Goal: Download file/media

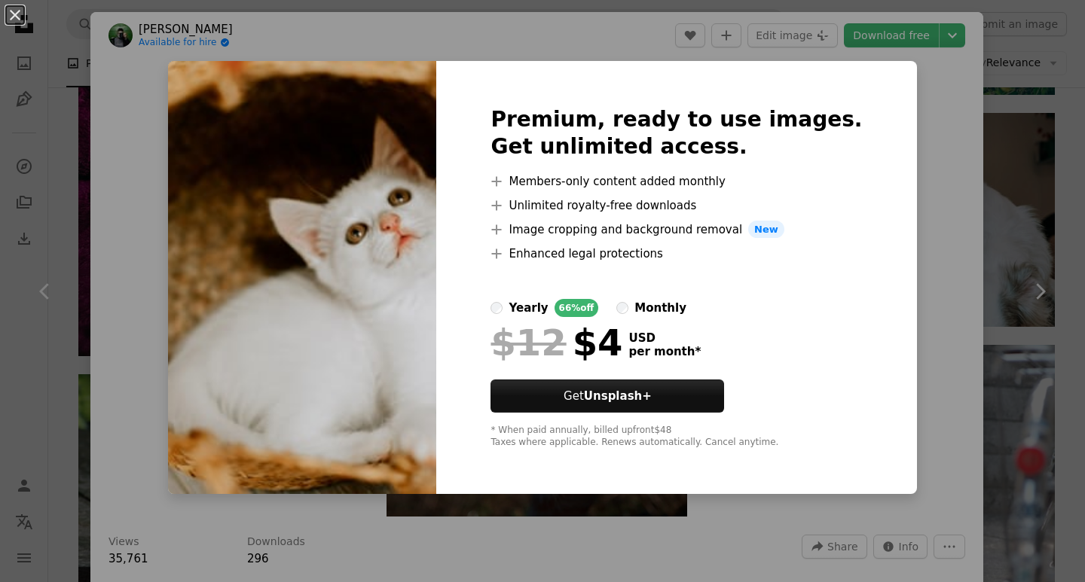
scroll to position [4444, 0]
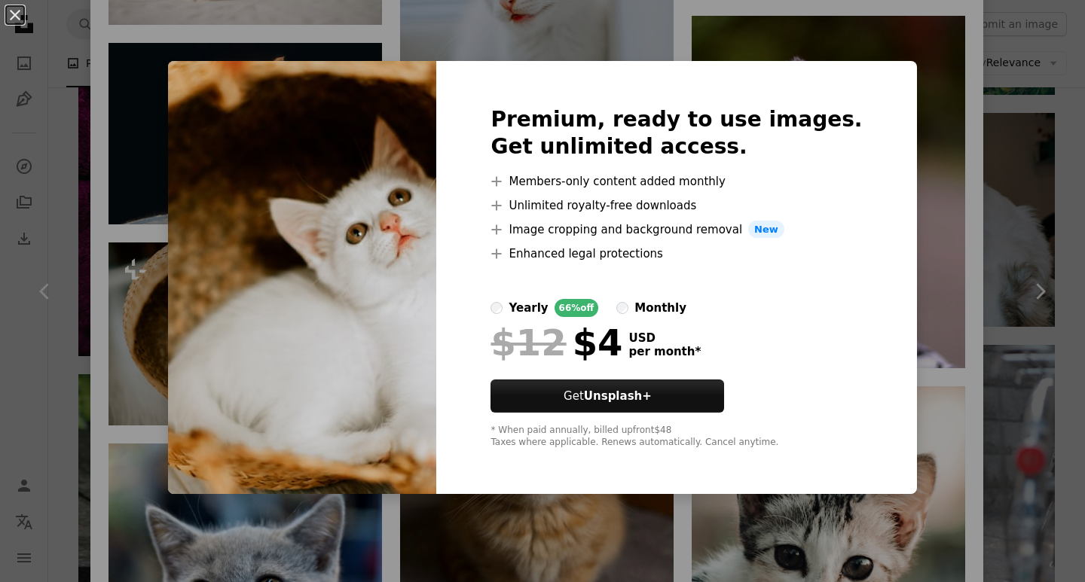
click at [860, 72] on div "Premium, ready to use images. Get unlimited access. A plus sign Members-only co…" at bounding box center [676, 278] width 480 height 434
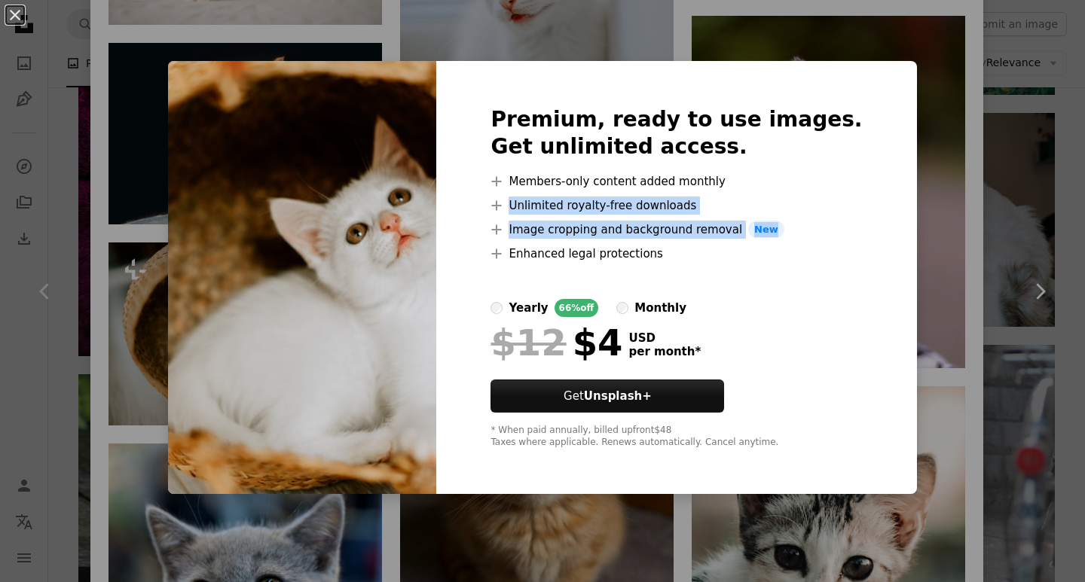
drag, startPoint x: 1030, startPoint y: 216, endPoint x: 1008, endPoint y: 233, distance: 26.8
click at [1024, 220] on div "An X shape Premium, ready to use images. Get unlimited access. A plus sign Memb…" at bounding box center [542, 291] width 1085 height 582
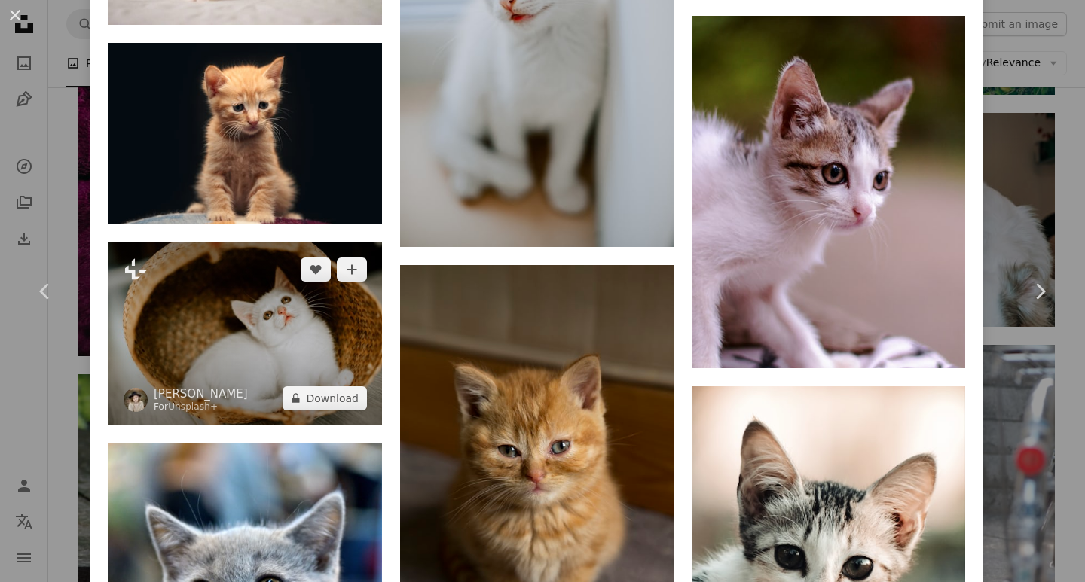
click at [319, 329] on img at bounding box center [244, 334] width 273 height 182
click at [319, 295] on img at bounding box center [244, 334] width 273 height 182
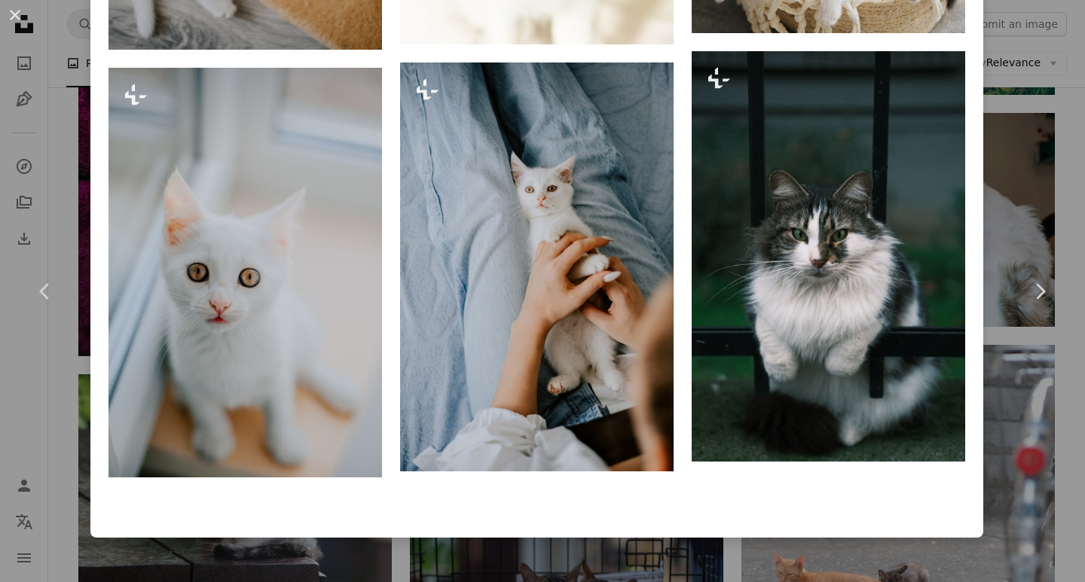
scroll to position [2378, 0]
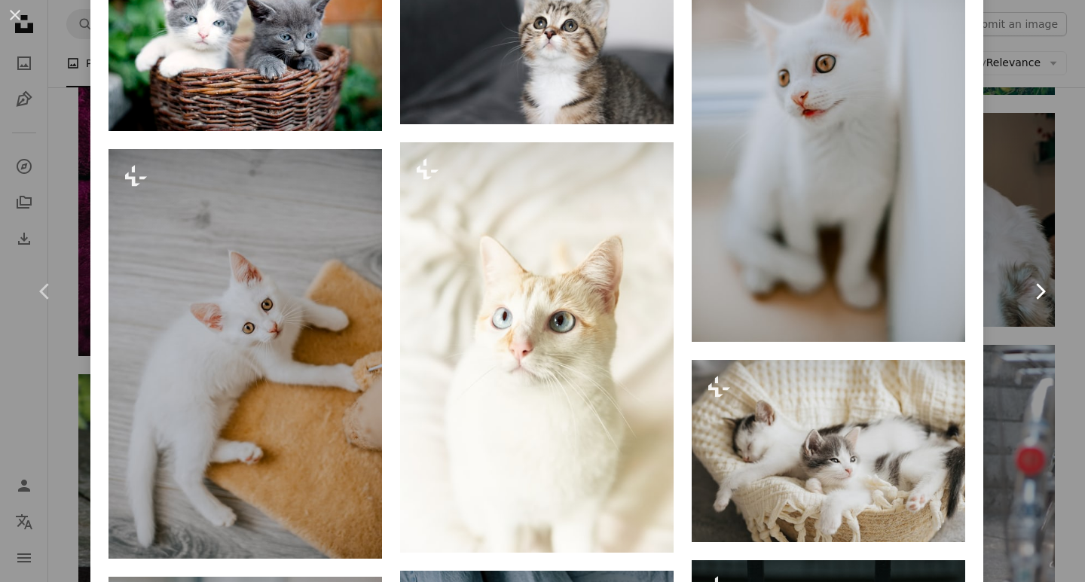
click at [1027, 295] on icon "Chevron right" at bounding box center [1039, 291] width 24 height 24
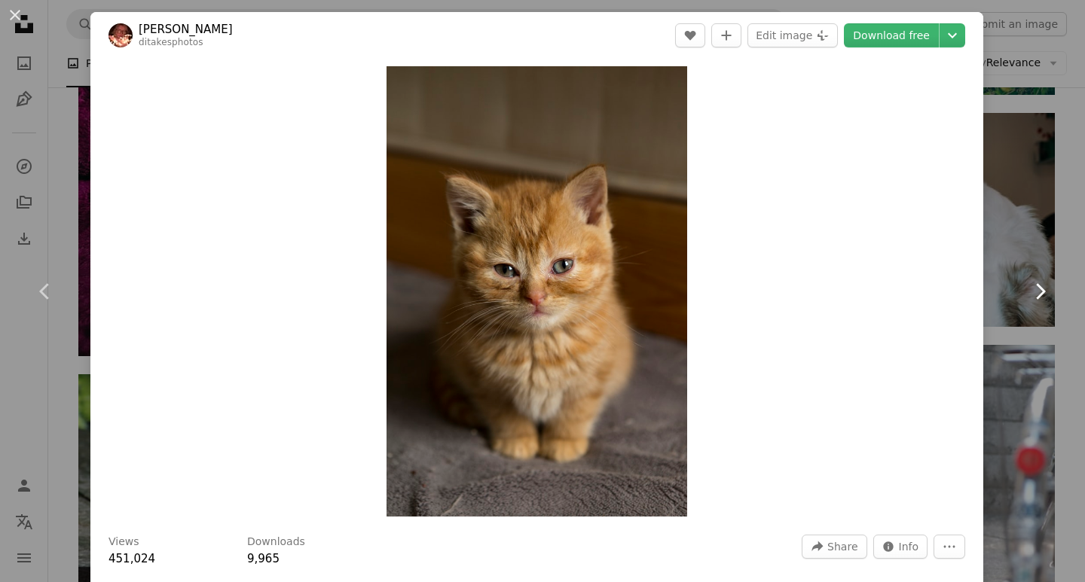
click at [1027, 295] on icon "Chevron right" at bounding box center [1039, 291] width 24 height 24
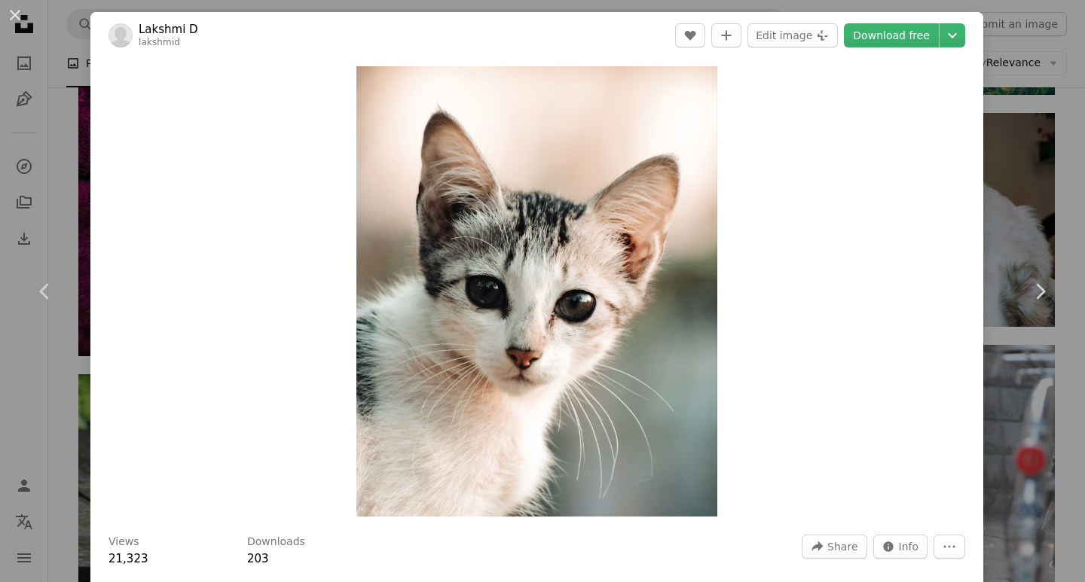
click at [907, 310] on div "Zoom in" at bounding box center [536, 291] width 892 height 465
click at [1027, 291] on icon "Chevron right" at bounding box center [1039, 291] width 24 height 24
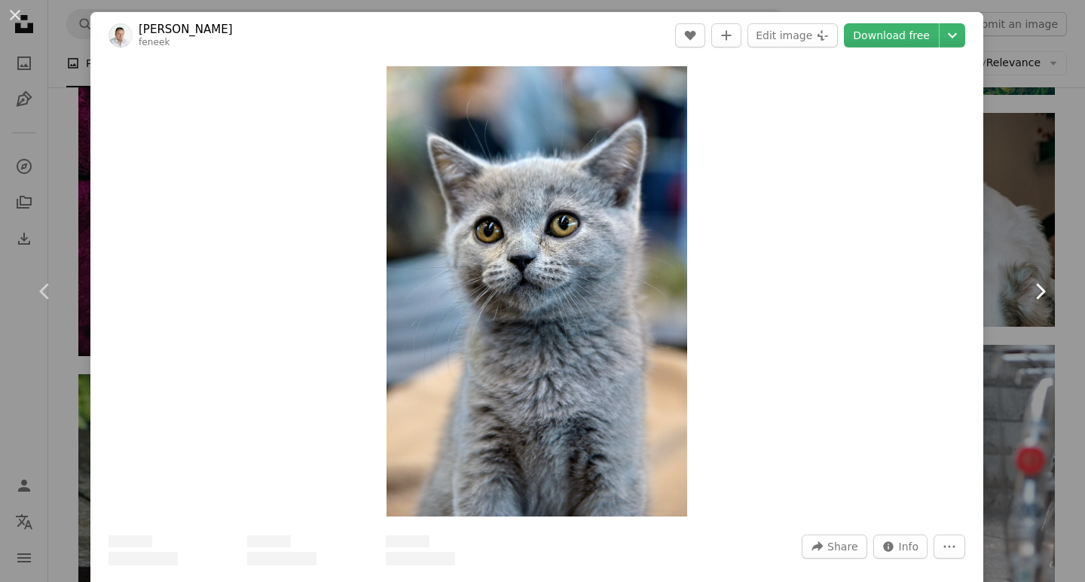
click at [1027, 291] on icon "Chevron right" at bounding box center [1039, 291] width 24 height 24
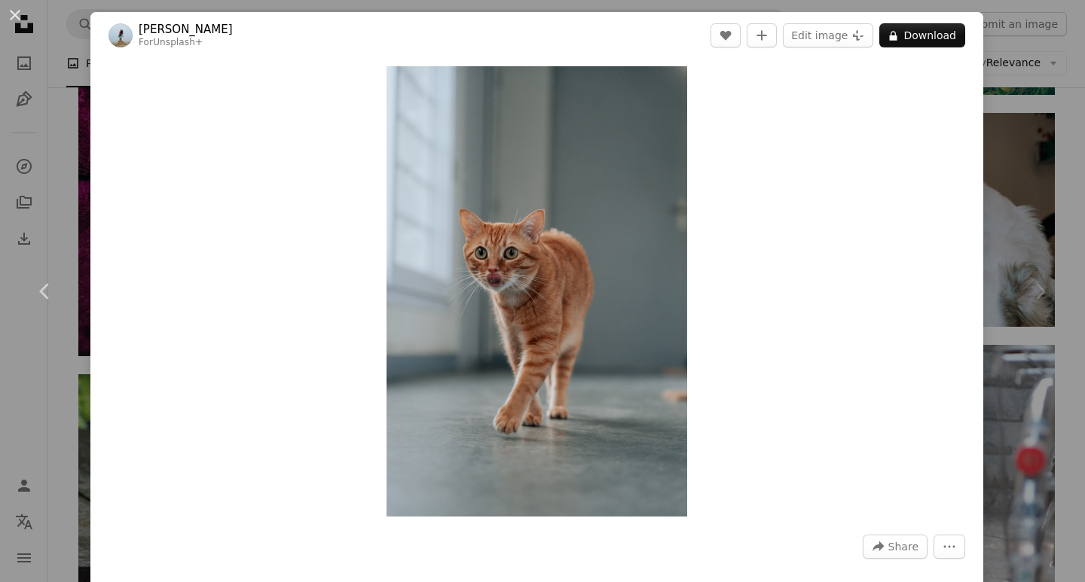
click at [1007, 291] on div "Chevron right" at bounding box center [1039, 291] width 90 height 145
click at [1039, 295] on icon "Chevron right" at bounding box center [1039, 291] width 24 height 24
click at [1036, 291] on icon at bounding box center [1041, 291] width 10 height 16
click at [691, 265] on div "Zoom in" at bounding box center [536, 291] width 892 height 465
click at [630, 235] on img "Zoom in on this image" at bounding box center [536, 291] width 301 height 450
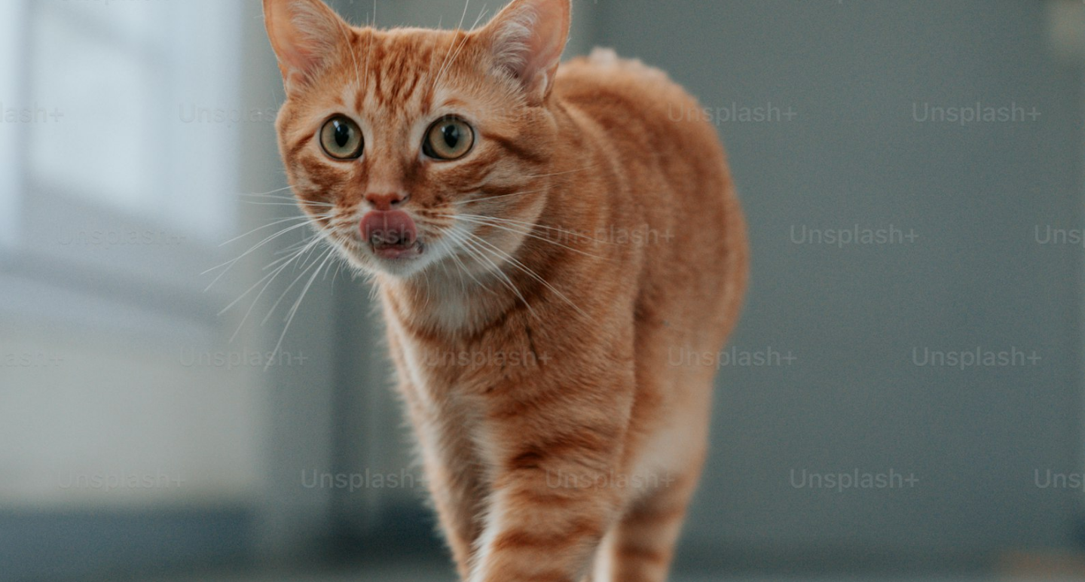
scroll to position [567, 0]
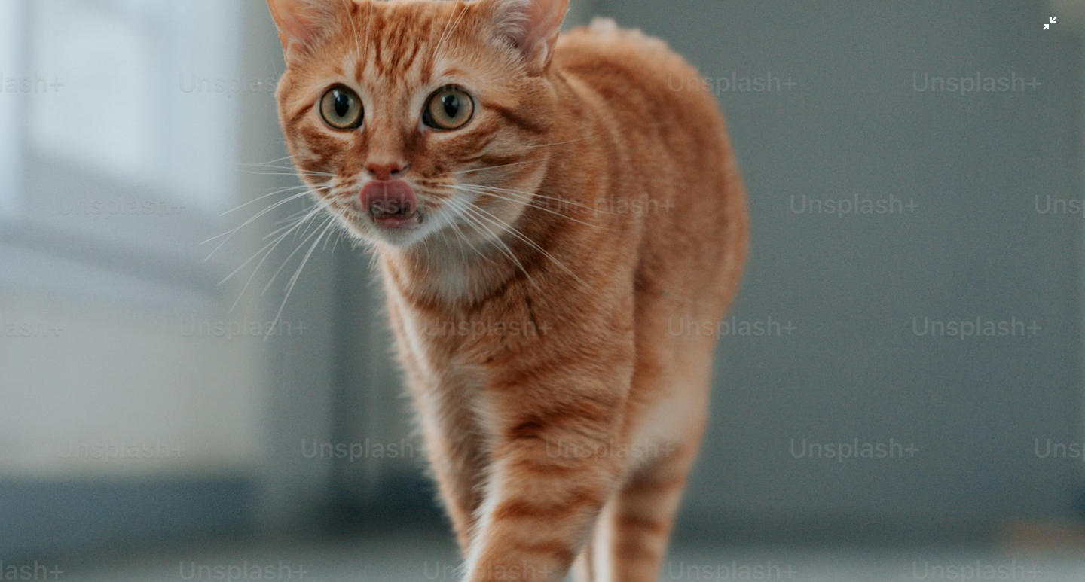
click at [1045, 24] on img "Zoom out on this image" at bounding box center [542, 246] width 1086 height 1629
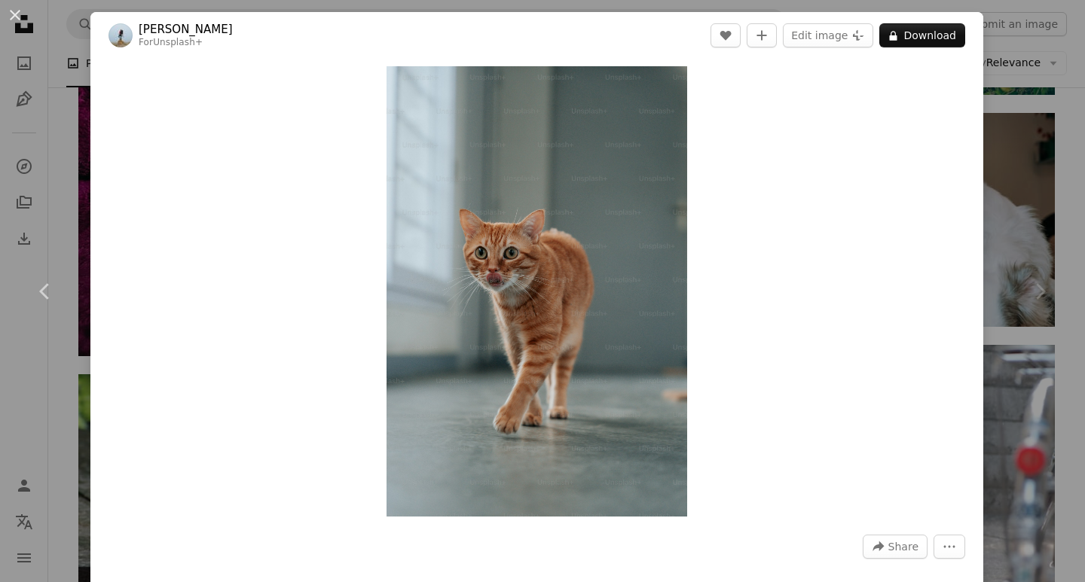
click at [1032, 285] on icon "Chevron right" at bounding box center [1039, 291] width 24 height 24
click at [0, 288] on link "Chevron left" at bounding box center [45, 291] width 90 height 145
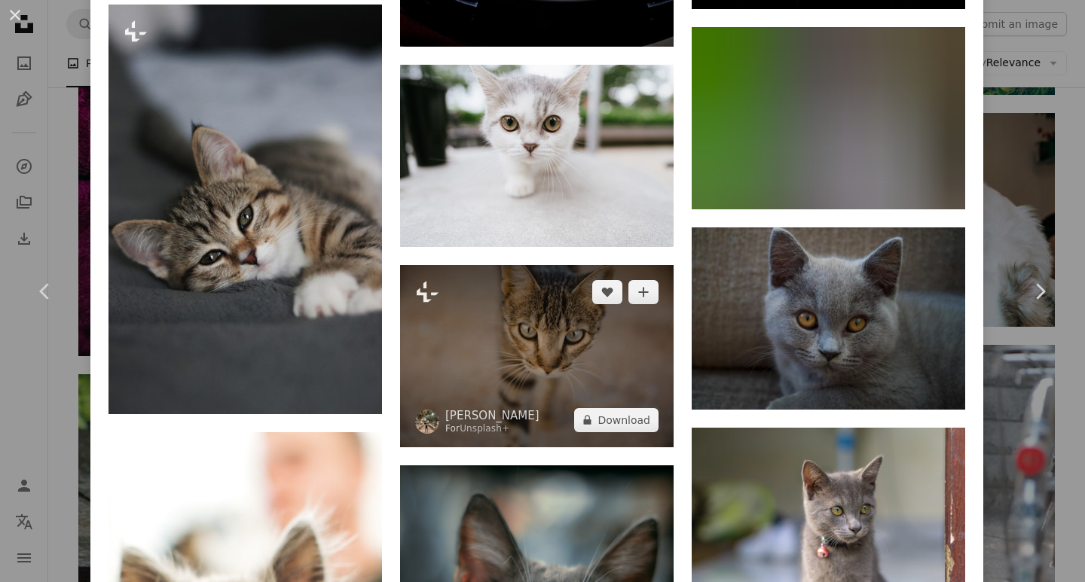
scroll to position [3841, 0]
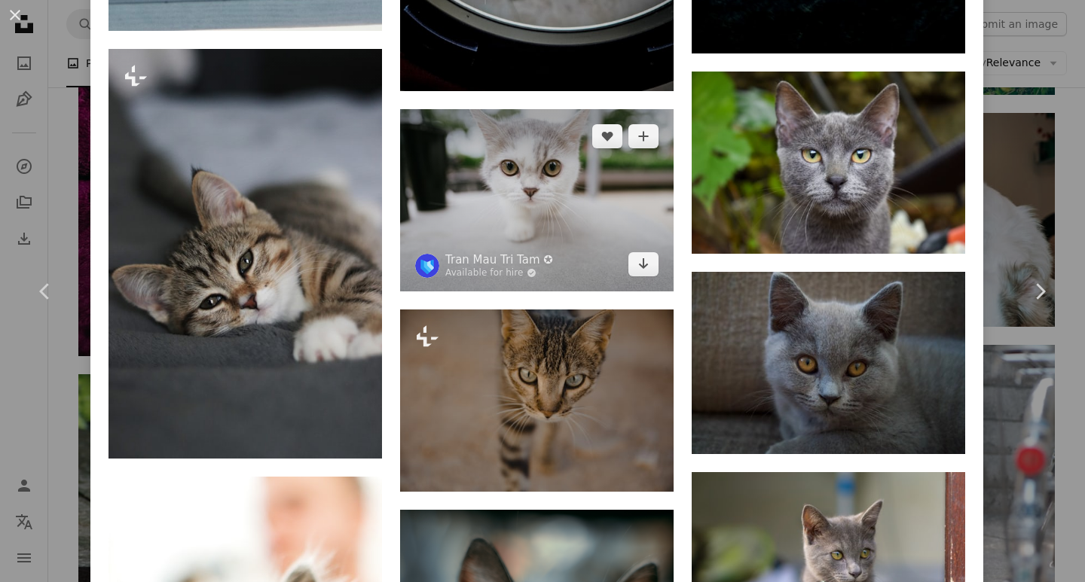
click at [465, 192] on img at bounding box center [536, 200] width 273 height 182
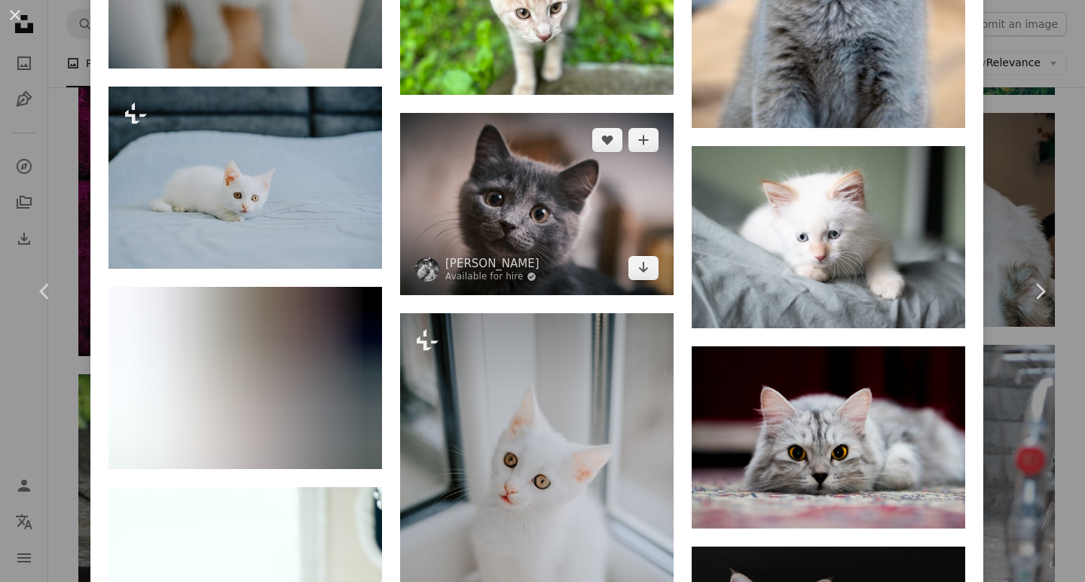
scroll to position [1658, 0]
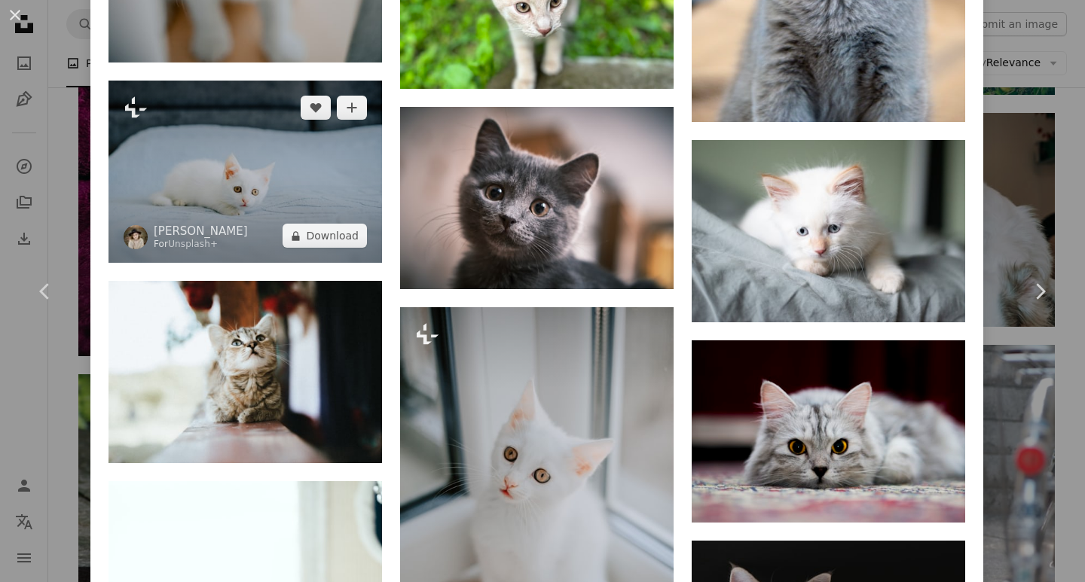
click at [307, 173] on img at bounding box center [244, 172] width 273 height 182
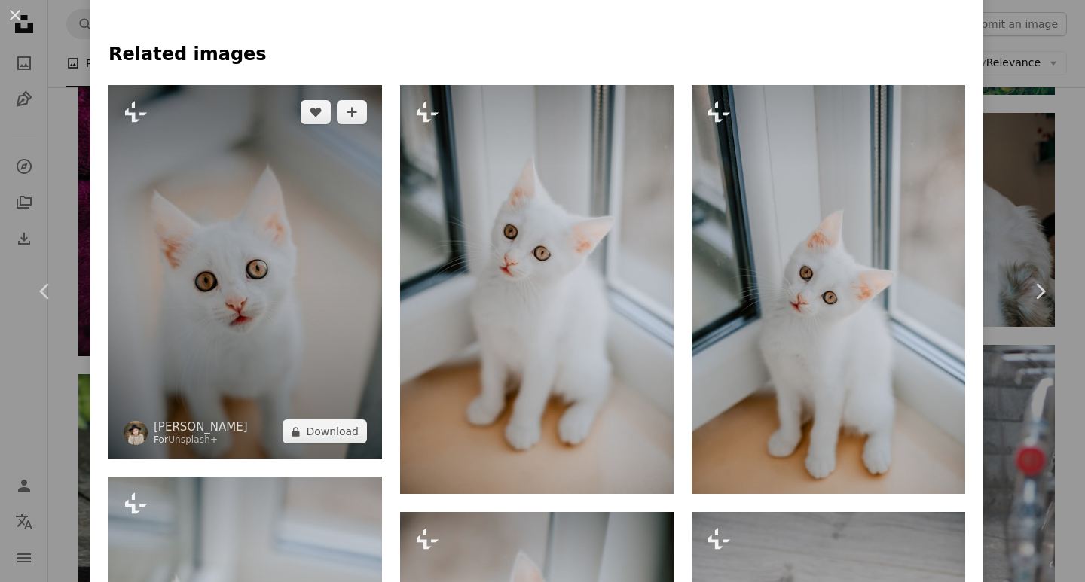
scroll to position [904, 0]
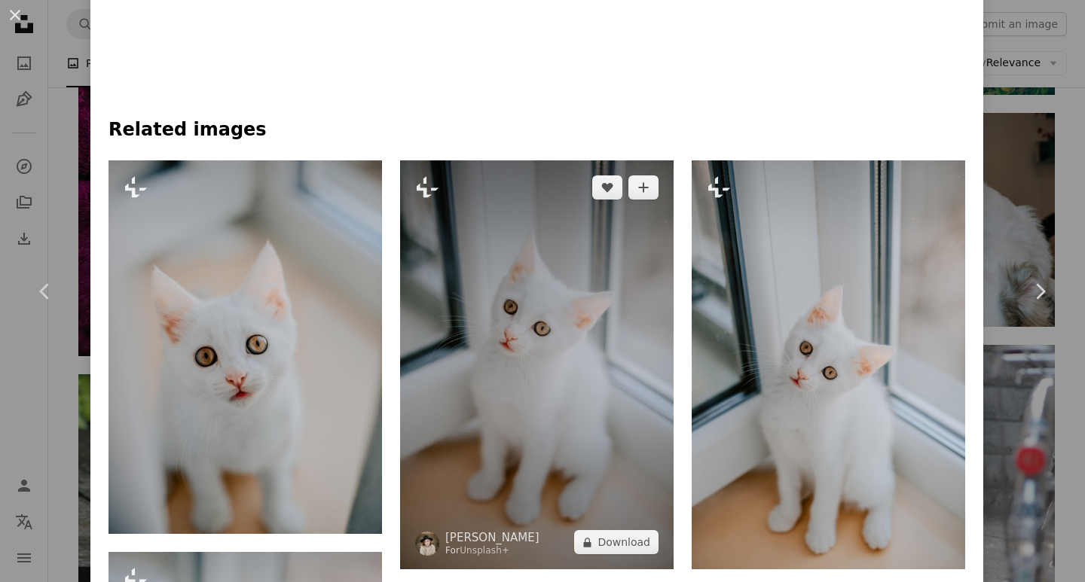
click at [478, 392] on img at bounding box center [536, 365] width 273 height 410
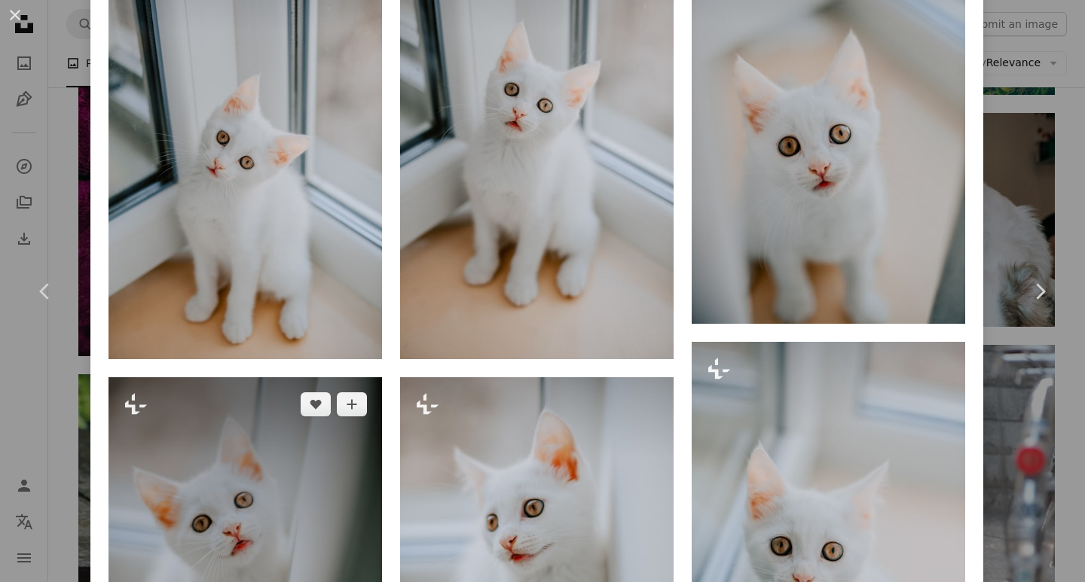
scroll to position [1130, 0]
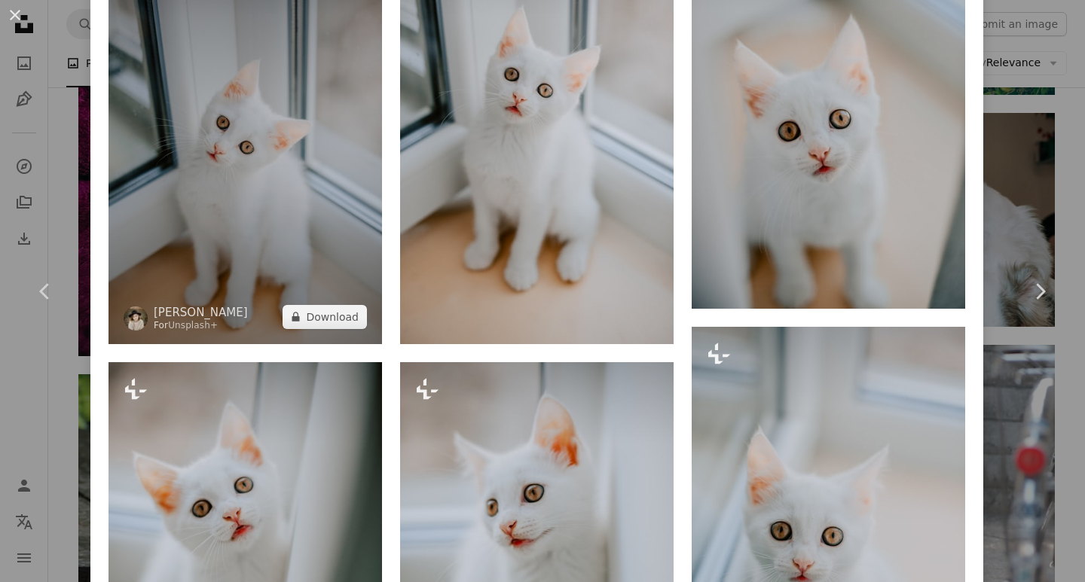
click at [260, 237] on img at bounding box center [244, 139] width 273 height 410
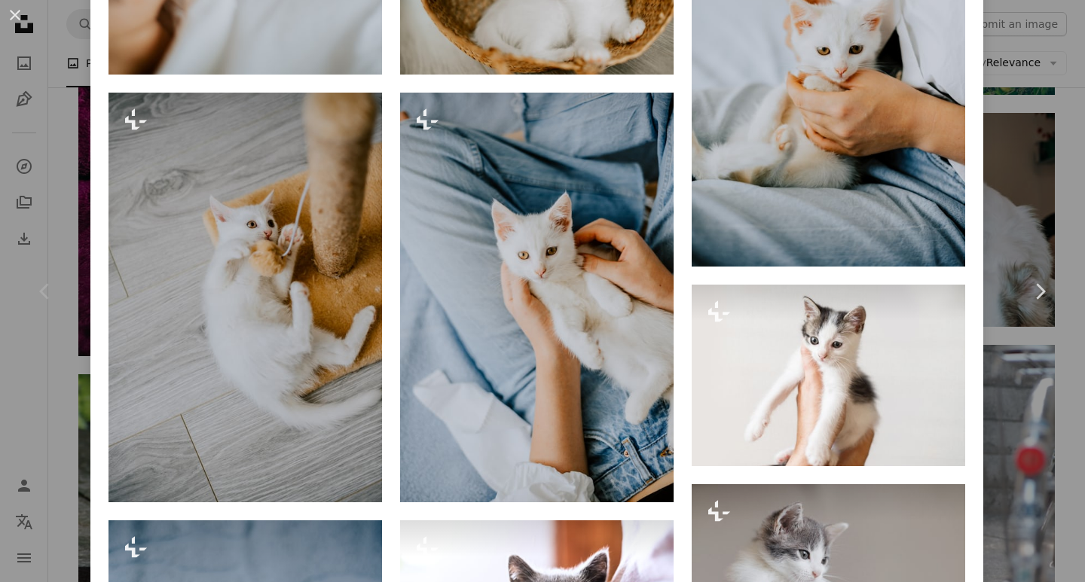
scroll to position [3314, 0]
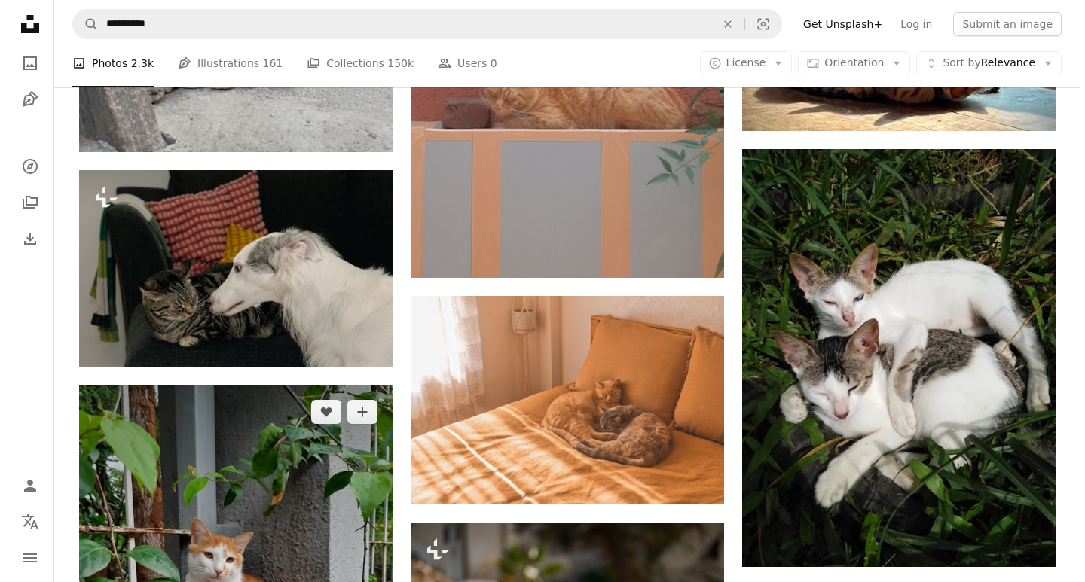
scroll to position [11711, 0]
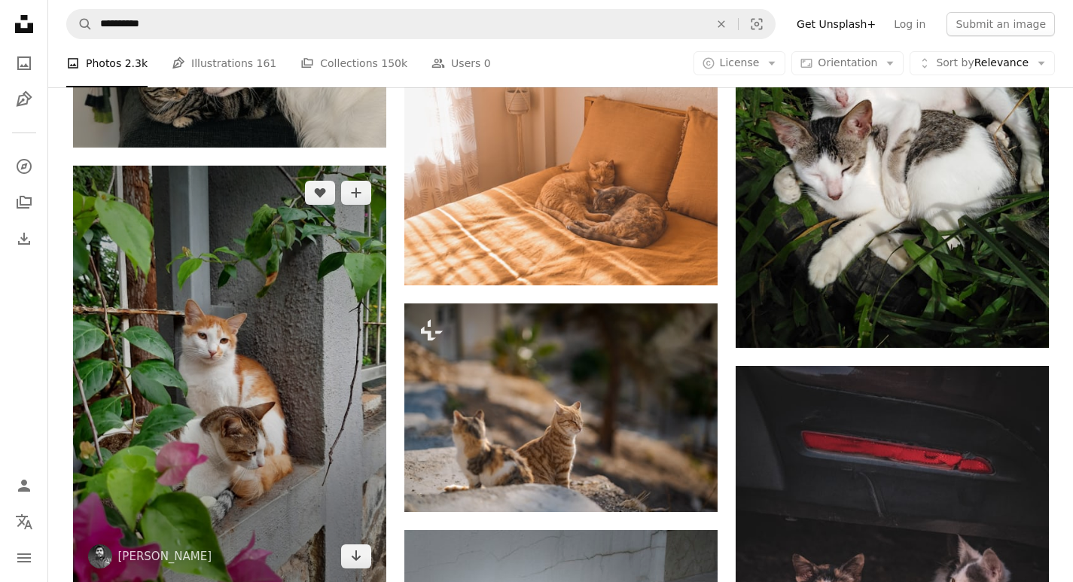
click at [264, 359] on img at bounding box center [229, 375] width 313 height 418
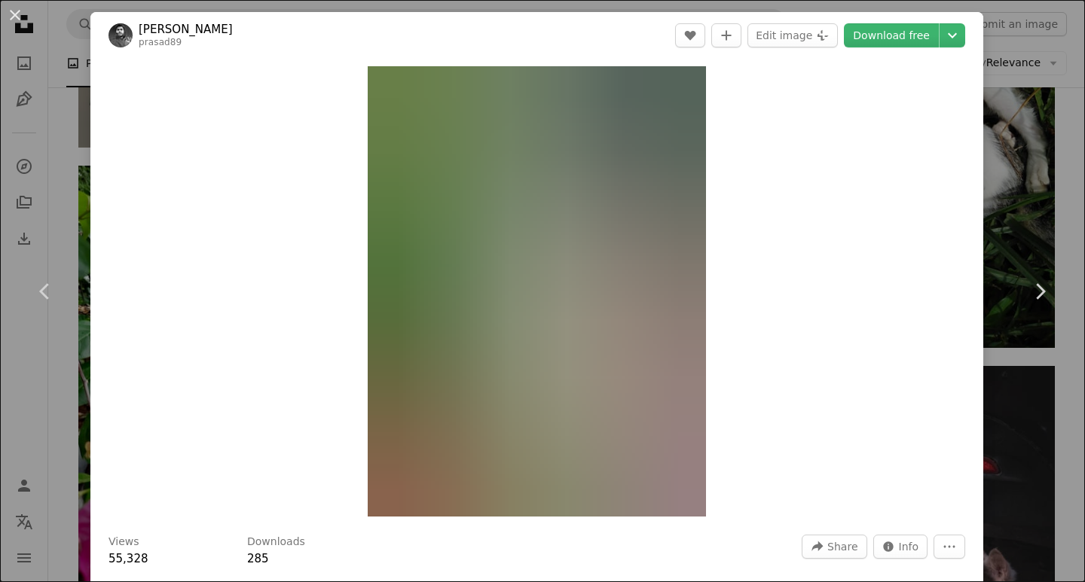
scroll to position [753, 0]
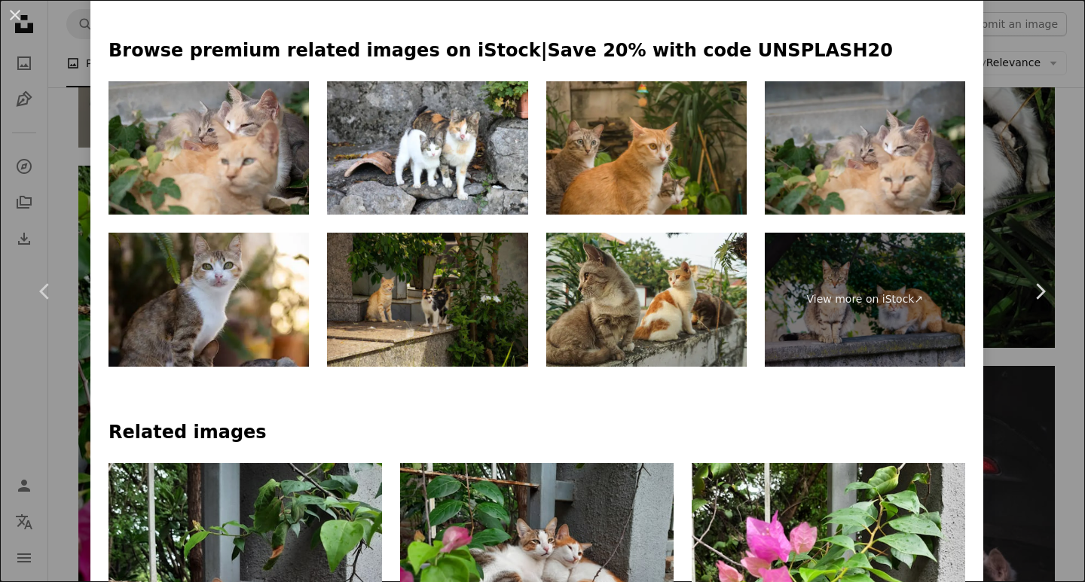
click at [398, 328] on img at bounding box center [427, 300] width 200 height 134
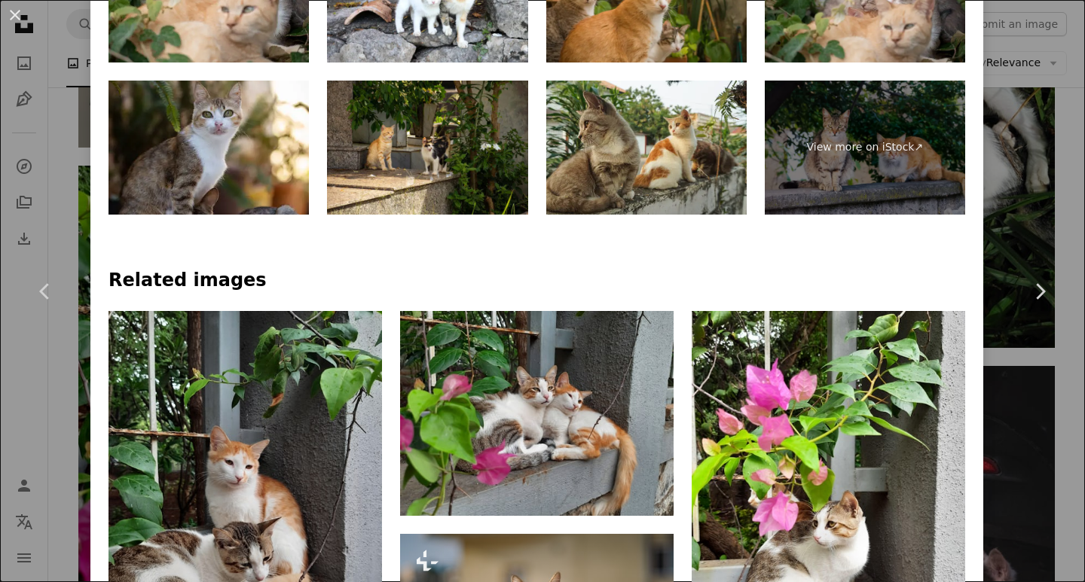
scroll to position [979, 0]
